Goal: Transaction & Acquisition: Purchase product/service

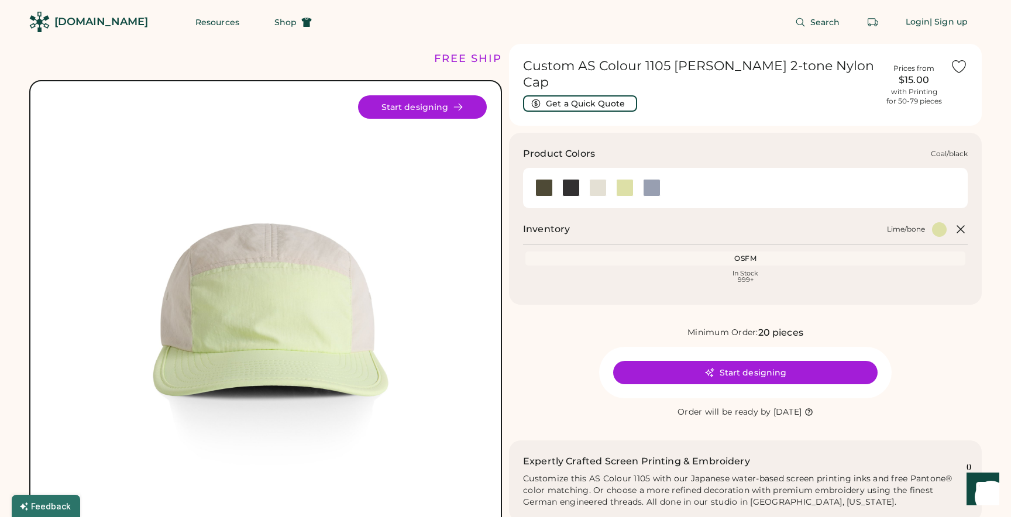
click at [572, 179] on div at bounding box center [571, 188] width 18 height 18
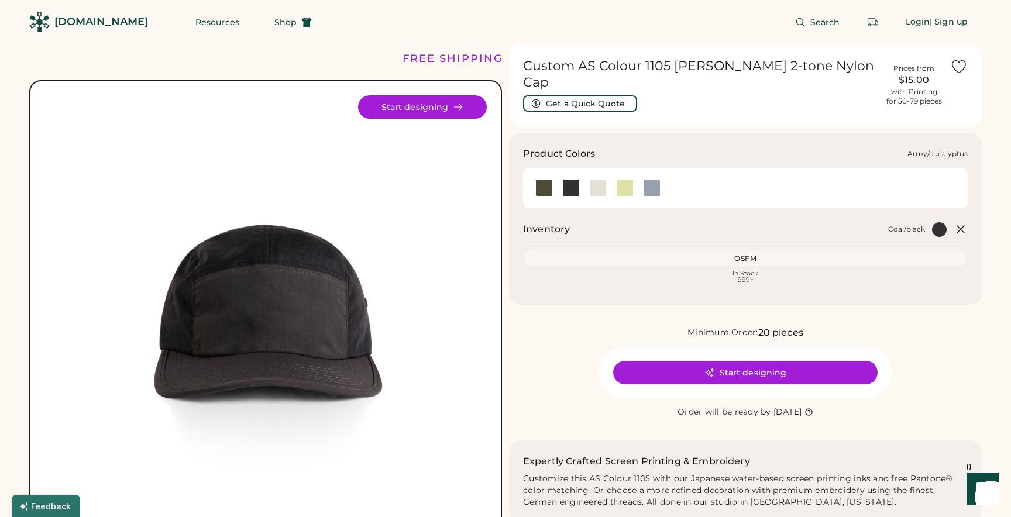
click at [546, 179] on div at bounding box center [544, 188] width 18 height 18
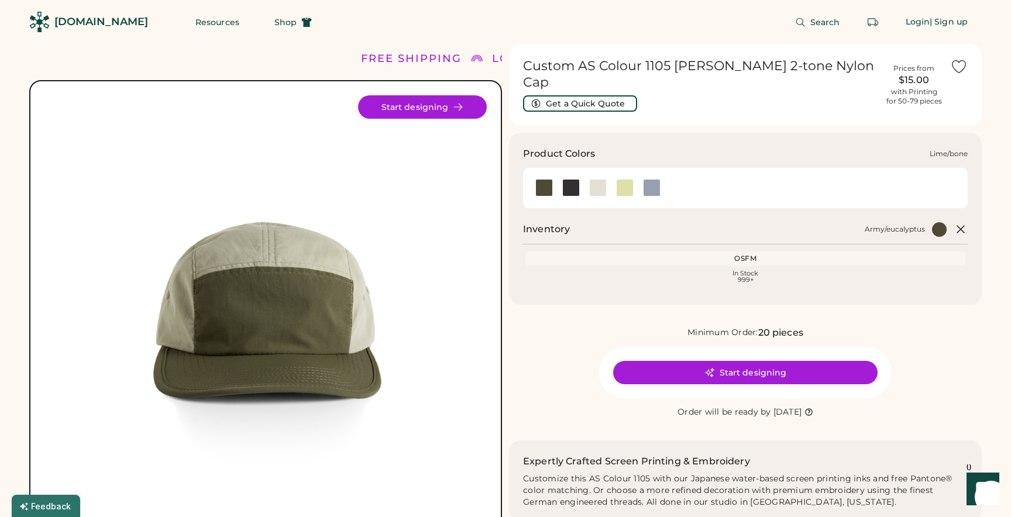
click at [632, 179] on div at bounding box center [625, 188] width 18 height 18
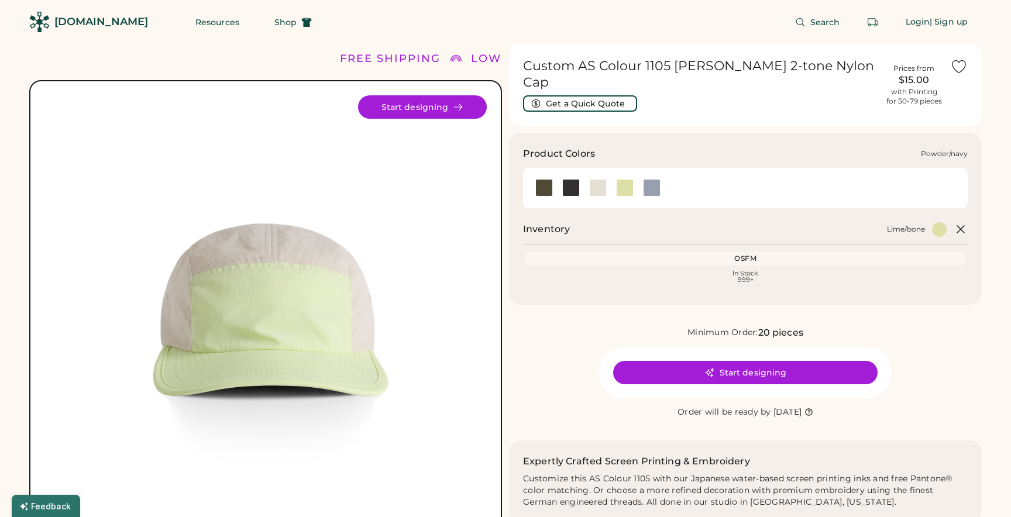
click at [647, 179] on div at bounding box center [652, 188] width 18 height 18
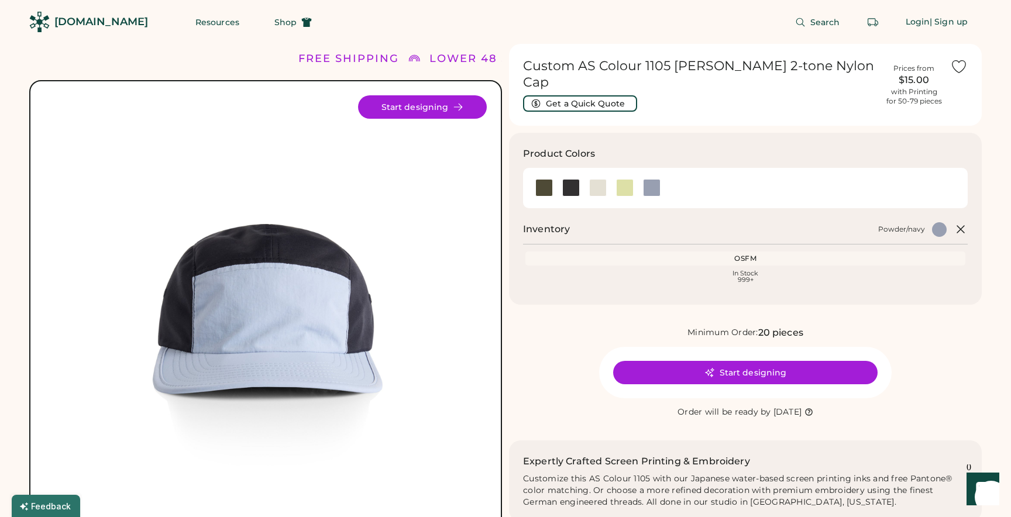
click at [108, 26] on div "[DOMAIN_NAME]" at bounding box center [101, 22] width 94 height 15
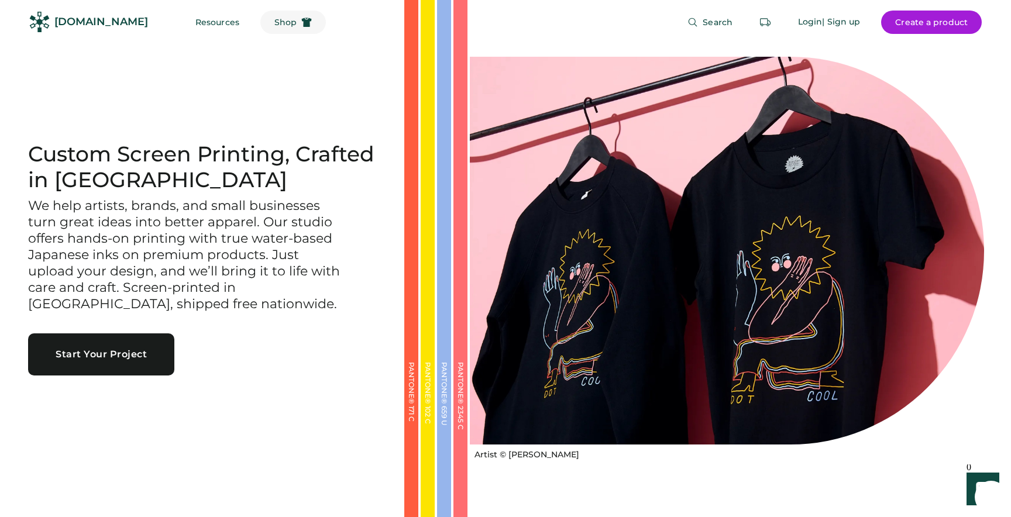
click at [274, 22] on span "Shop" at bounding box center [285, 22] width 22 height 8
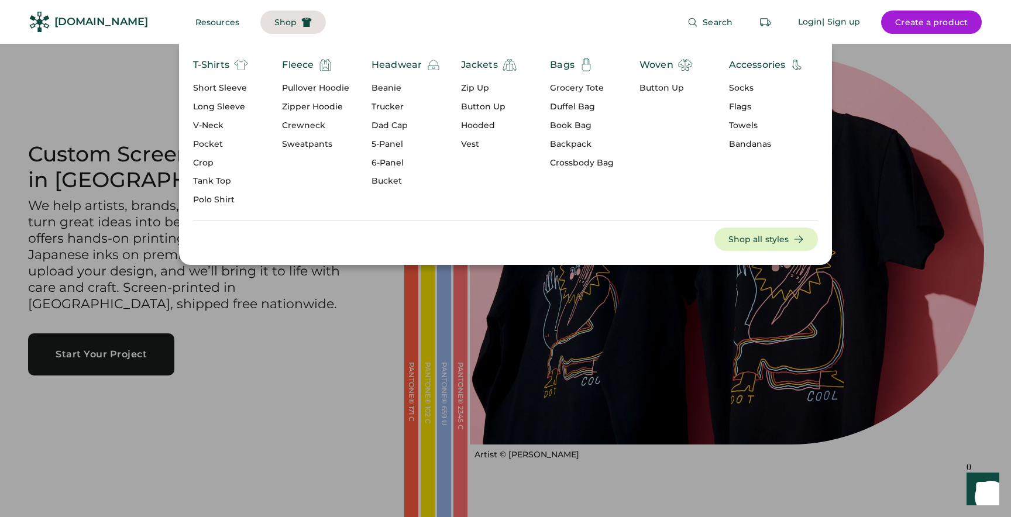
click at [404, 63] on div "Headwear" at bounding box center [397, 65] width 50 height 14
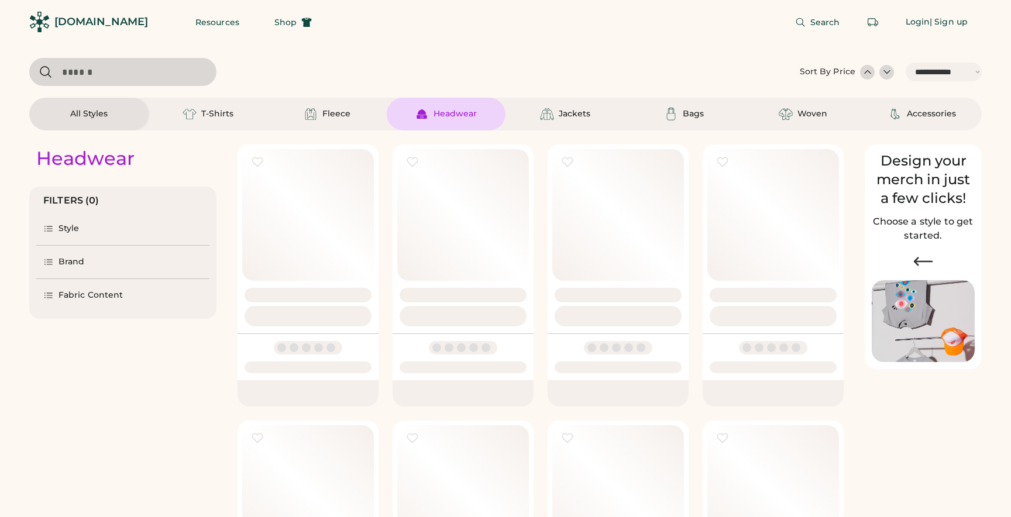
select select "*****"
select select "*"
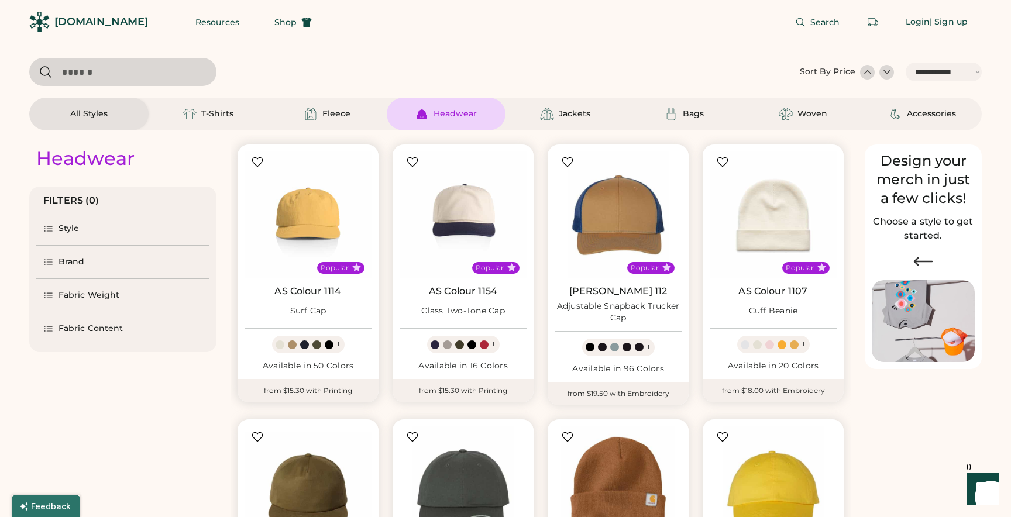
scroll to position [105, 0]
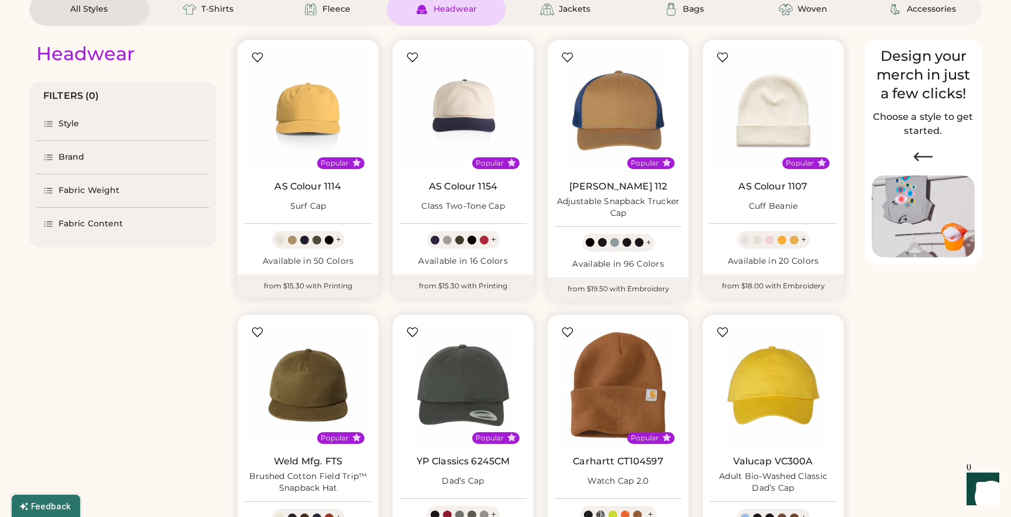
select select "*****"
select select "*"
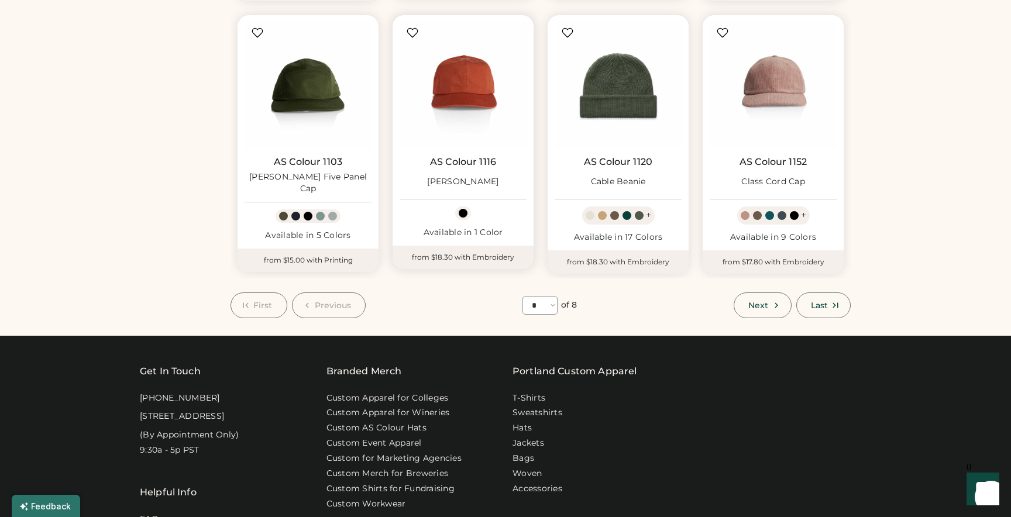
scroll to position [597, 0]
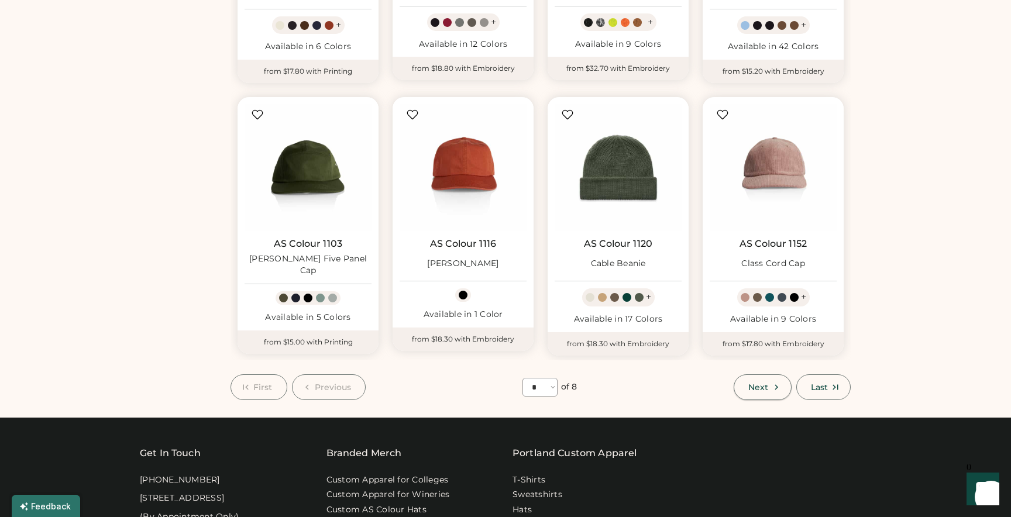
click at [763, 389] on span "Next" at bounding box center [758, 387] width 20 height 8
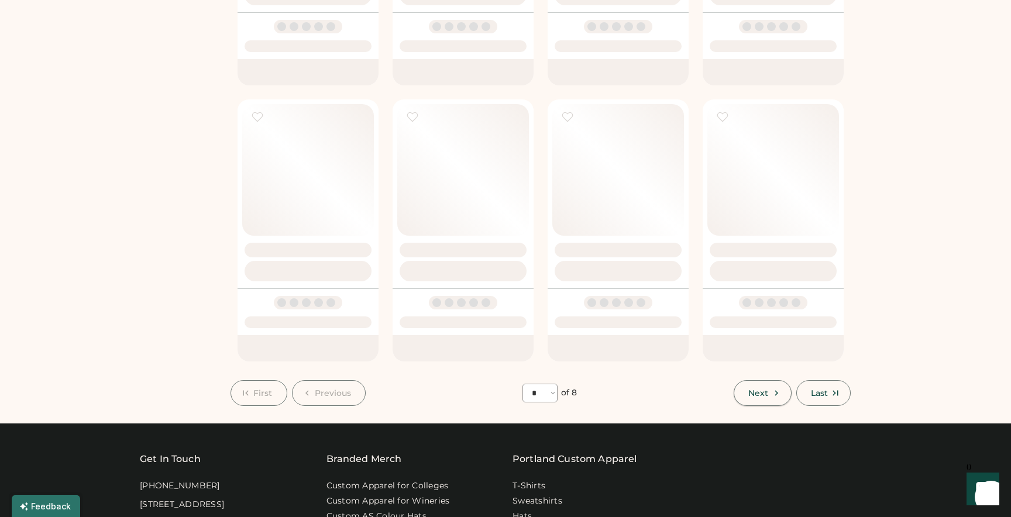
select select "*"
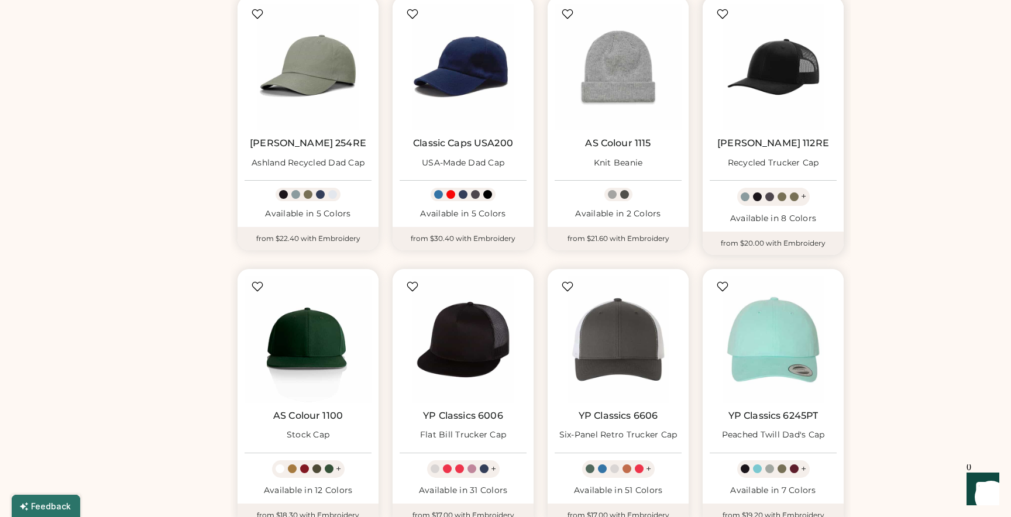
scroll to position [422, 0]
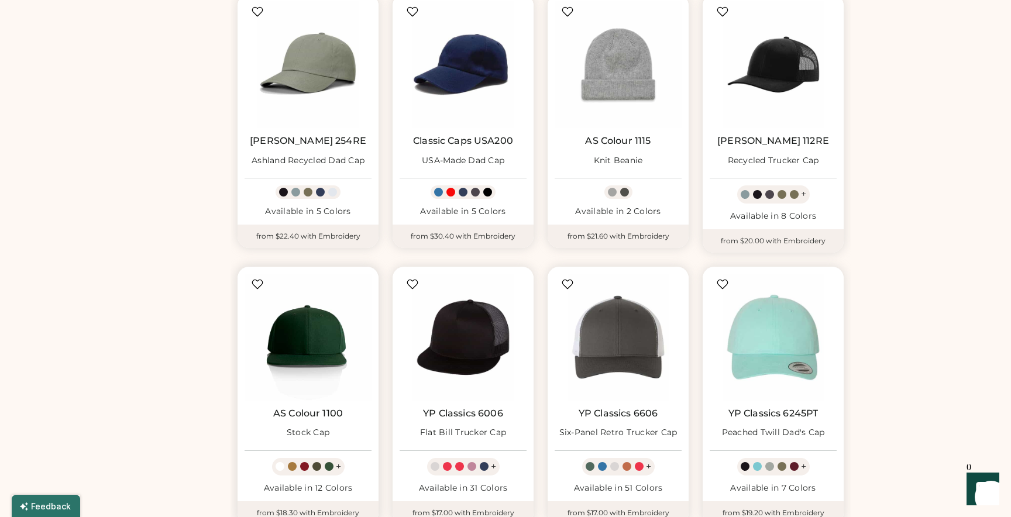
click at [294, 352] on img at bounding box center [308, 337] width 127 height 127
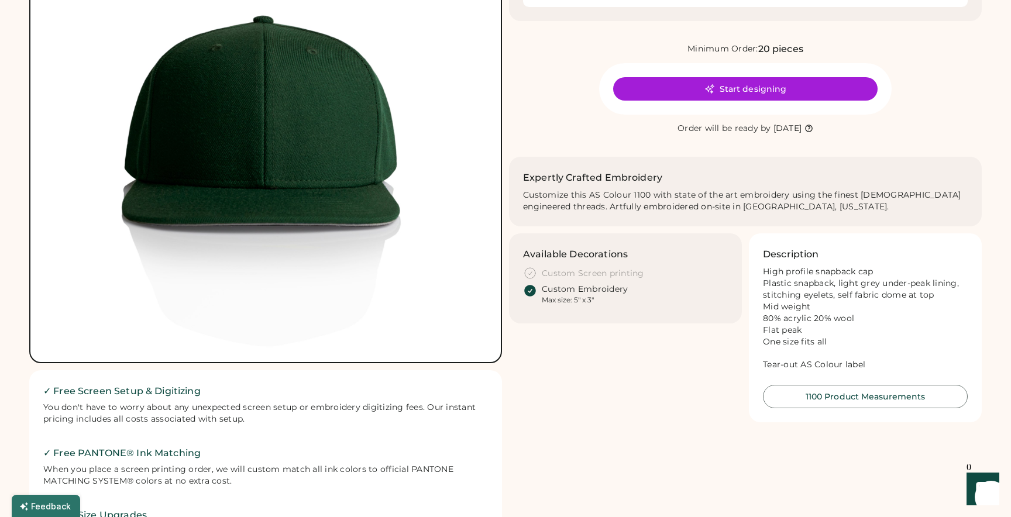
scroll to position [388, 0]
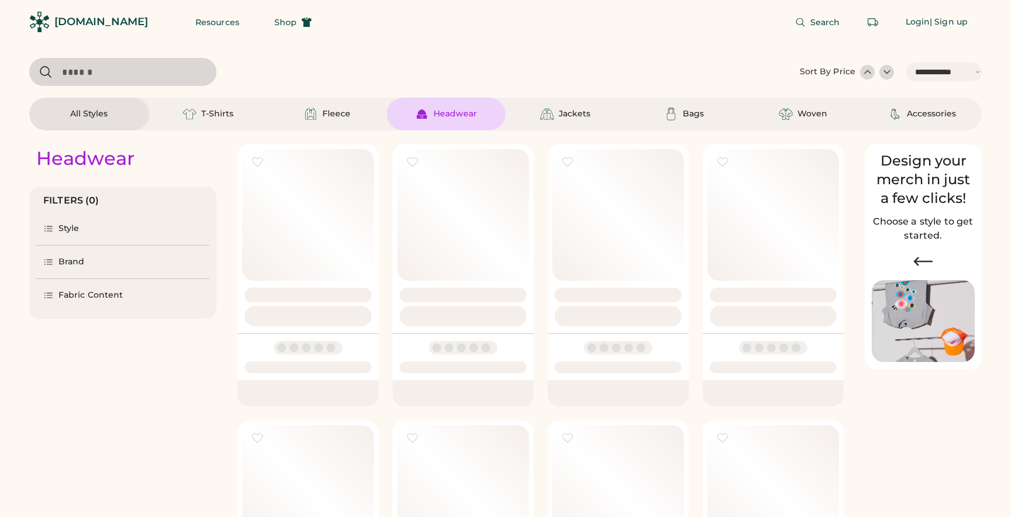
select select "*****"
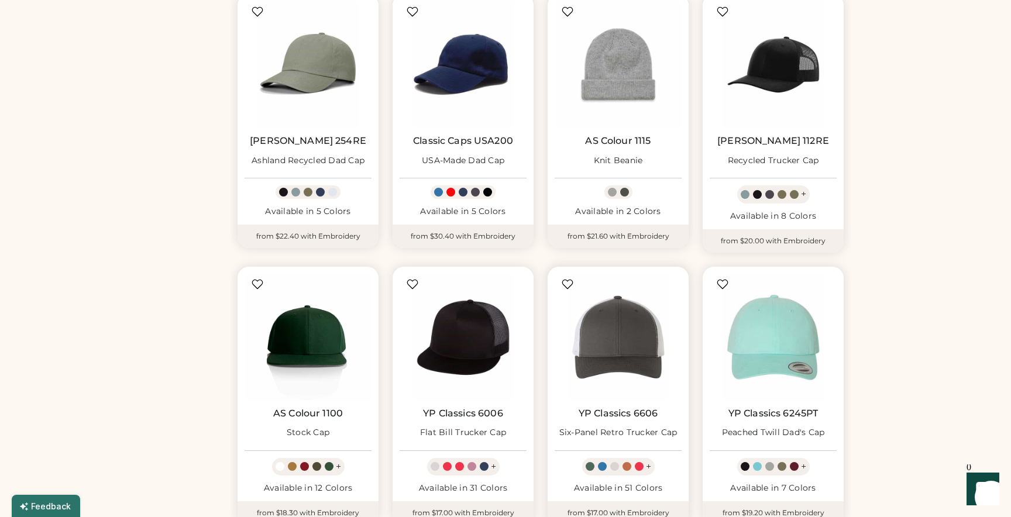
scroll to position [569, 0]
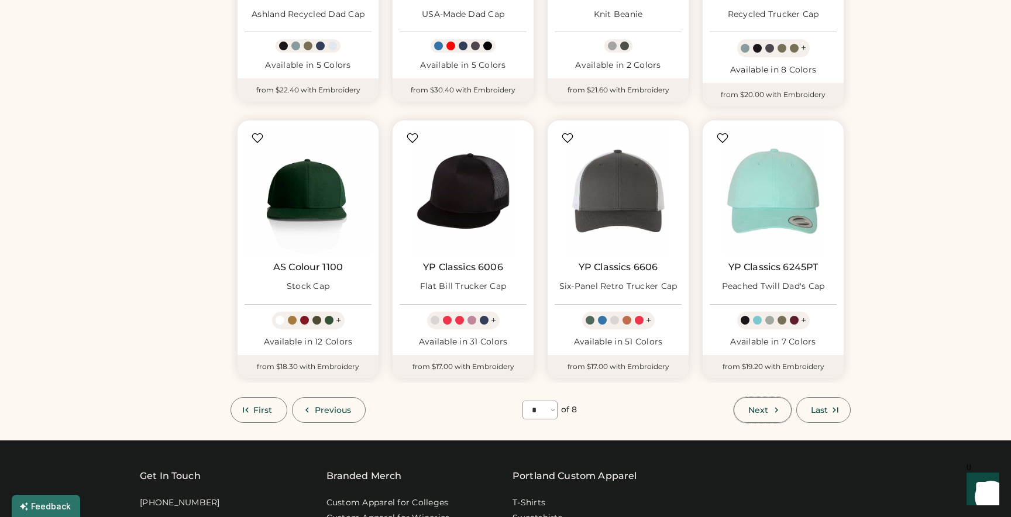
click at [765, 411] on span "Next" at bounding box center [758, 410] width 20 height 8
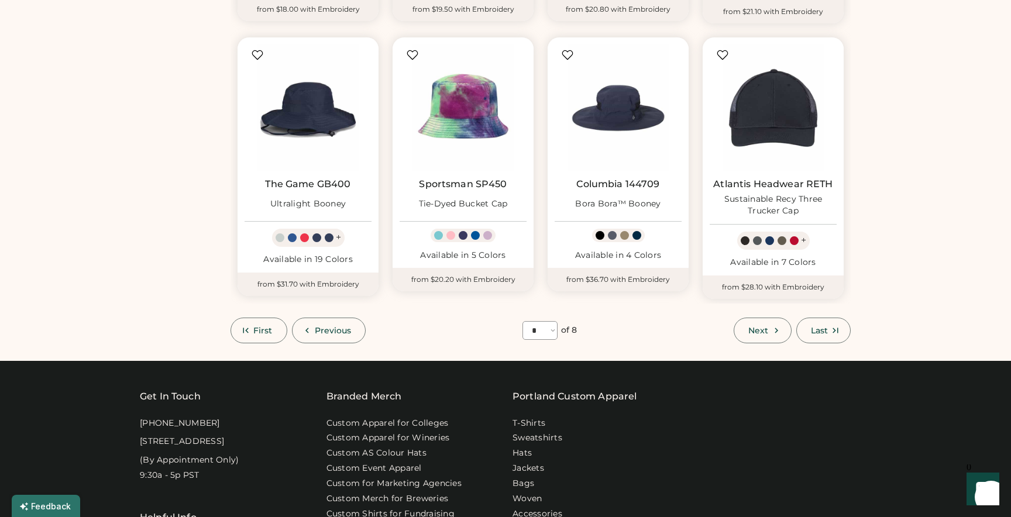
scroll to position [655, 0]
click at [748, 334] on button "Next" at bounding box center [762, 330] width 57 height 26
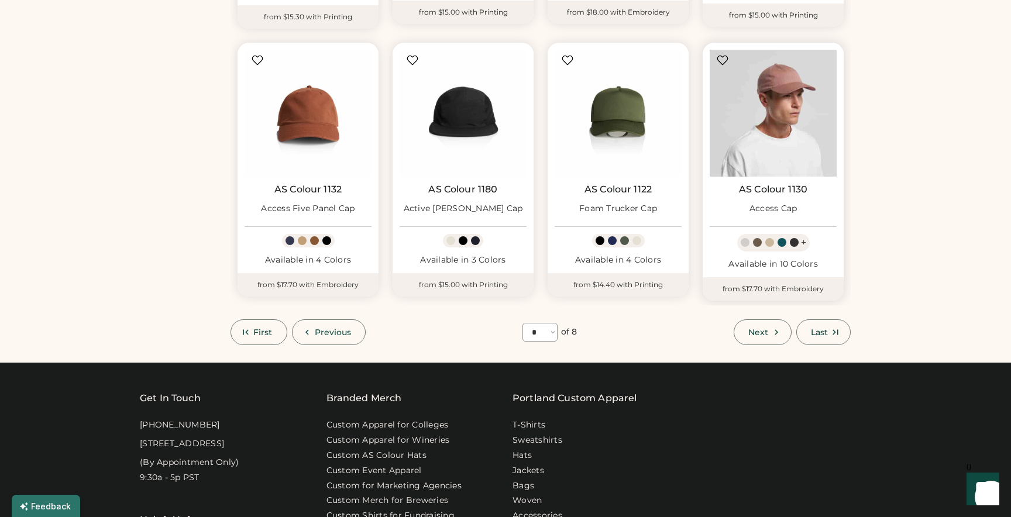
scroll to position [649, 0]
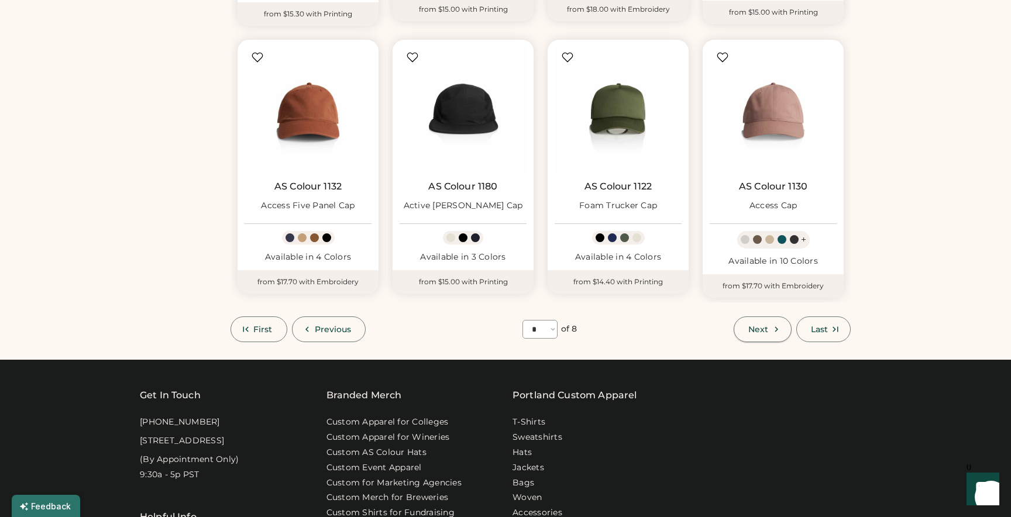
click at [750, 328] on span "Next" at bounding box center [758, 329] width 20 height 8
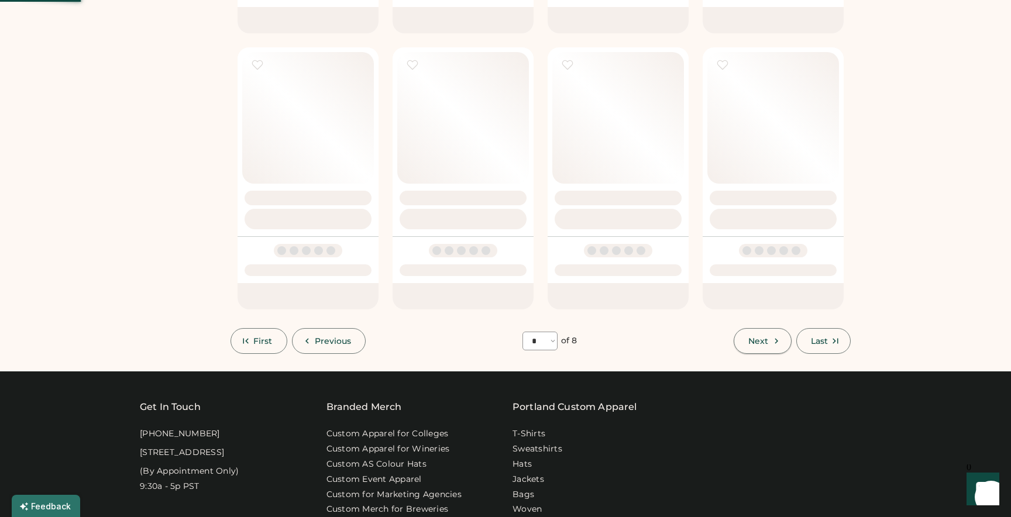
select select "*"
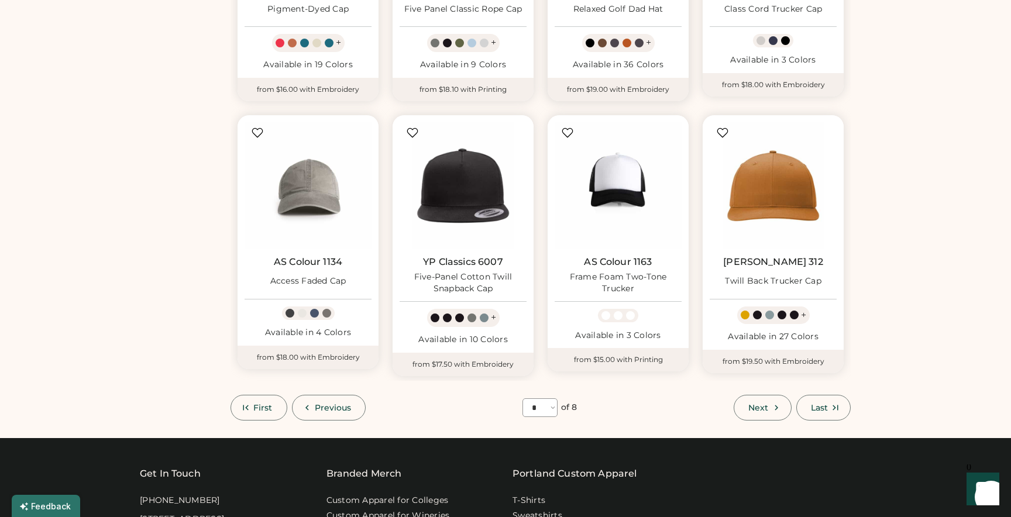
scroll to position [575, 0]
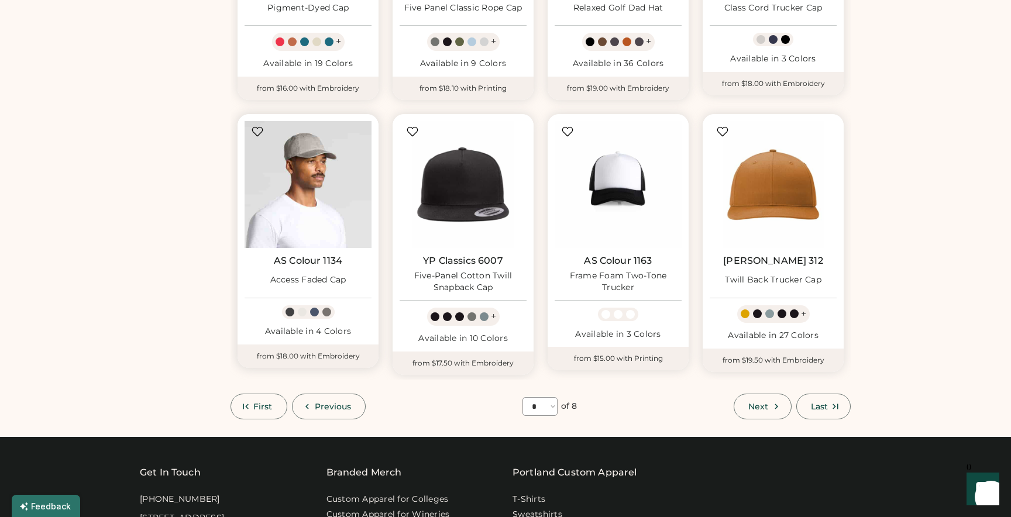
click at [318, 186] on img at bounding box center [308, 184] width 127 height 127
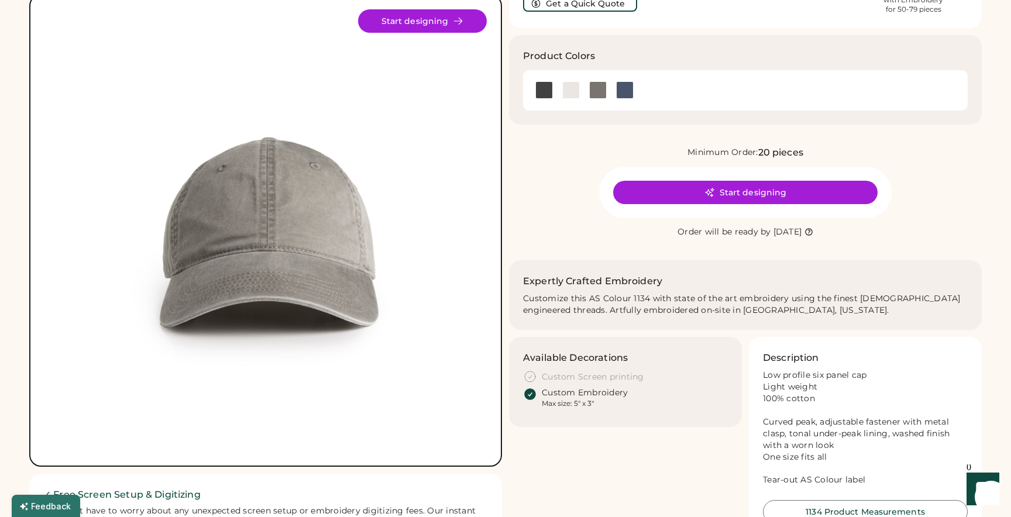
scroll to position [152, 0]
